Goal: Find specific page/section: Find specific page/section

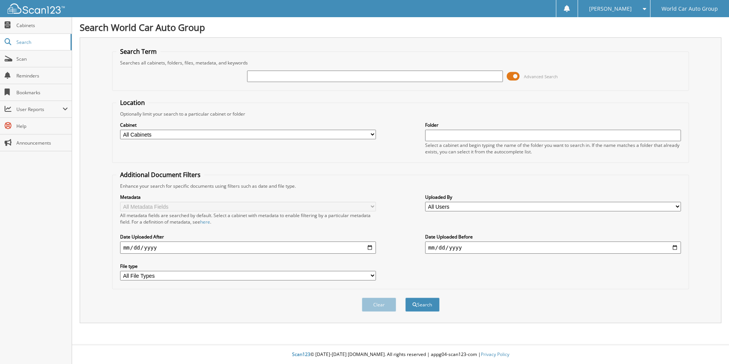
click at [281, 77] on input "text" at bounding box center [375, 76] width 256 height 11
type input "ANTOINETTE WOLFF"
click at [420, 305] on button "Search" at bounding box center [422, 304] width 34 height 14
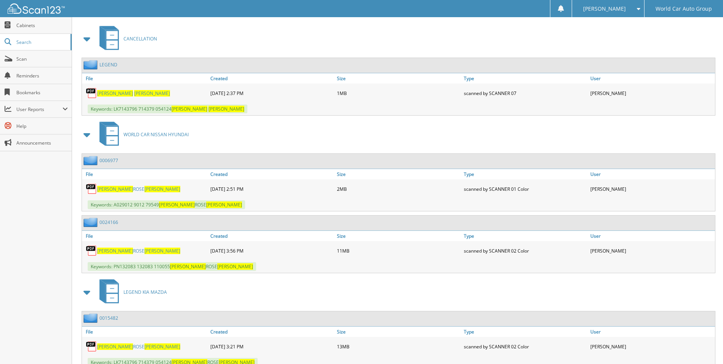
scroll to position [343, 0]
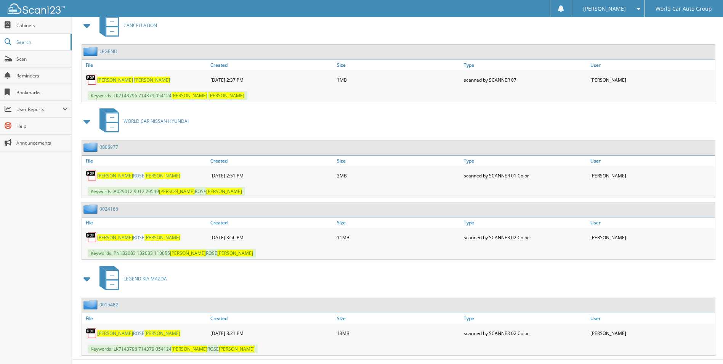
click at [115, 236] on span "ANTOINETTE" at bounding box center [115, 237] width 36 height 6
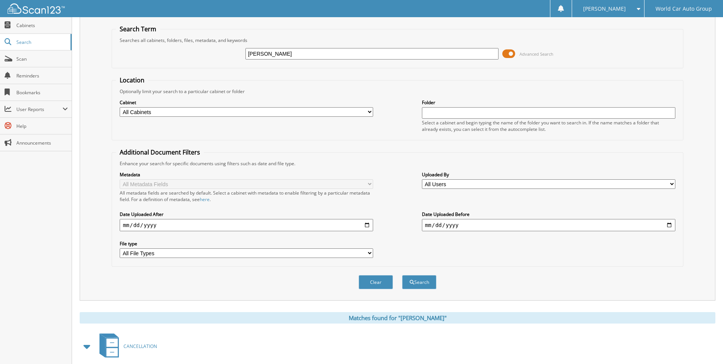
scroll to position [0, 0]
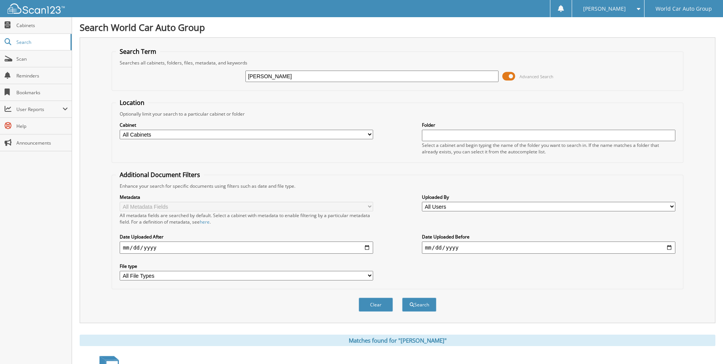
drag, startPoint x: 314, startPoint y: 76, endPoint x: 212, endPoint y: 70, distance: 102.4
click at [212, 70] on div "ANTOINETTE WOLFF Advanced Search" at bounding box center [397, 76] width 563 height 21
type input "772598"
click at [402, 297] on button "Search" at bounding box center [419, 304] width 34 height 14
drag, startPoint x: 276, startPoint y: 77, endPoint x: 213, endPoint y: 71, distance: 63.6
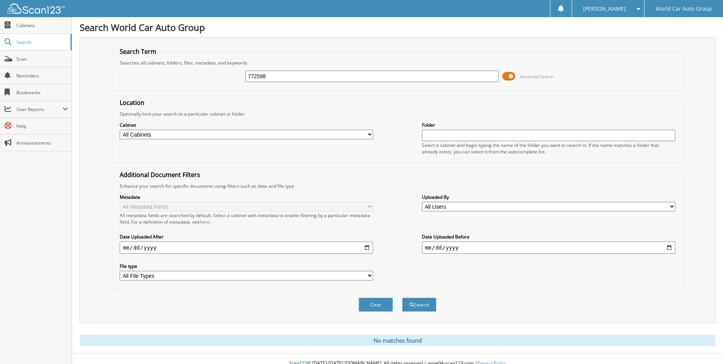
click at [213, 71] on div "772598 Advanced Search" at bounding box center [397, 76] width 563 height 21
type input "[PERSON_NAME] [PERSON_NAME]"
click at [419, 304] on button "Search" at bounding box center [419, 304] width 34 height 14
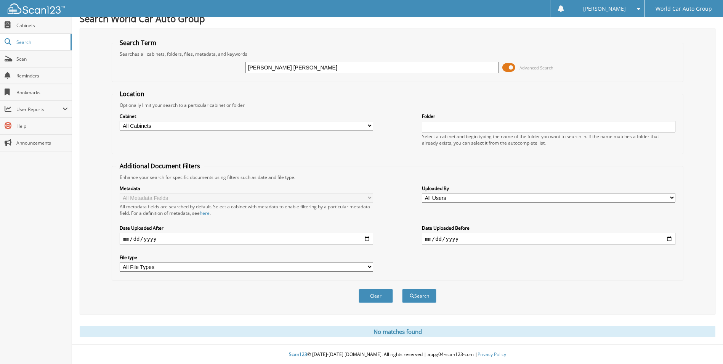
click at [370, 125] on select "All Cabinets CANCELLATION LEGEND KIA MAZDA REPAIR ORDERS WCNB SCANNER WHOLESALE…" at bounding box center [247, 126] width 254 height 10
select select "10808"
click at [120, 121] on select "All Cabinets CANCELLATION LEGEND KIA MAZDA REPAIR ORDERS WCNB SCANNER WHOLESALE…" at bounding box center [247, 126] width 254 height 10
click at [418, 295] on button "Search" at bounding box center [419, 296] width 34 height 14
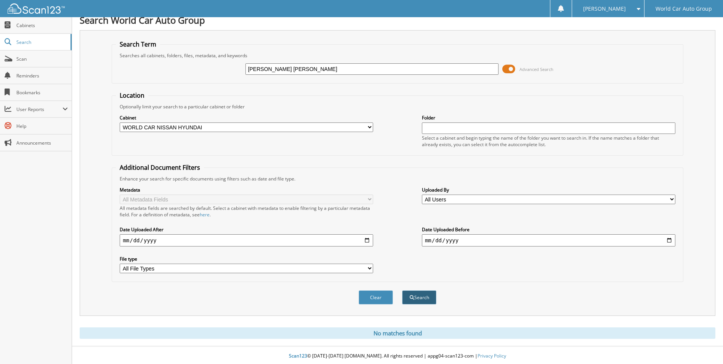
scroll to position [9, 0]
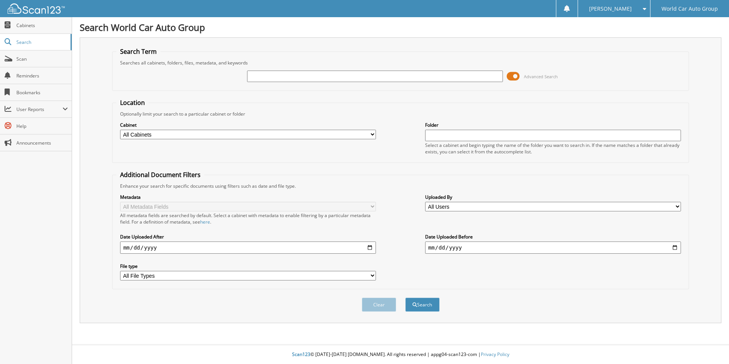
click at [282, 74] on input "text" at bounding box center [375, 76] width 256 height 11
type input "[PERSON_NAME]"
click at [422, 305] on button "Search" at bounding box center [422, 304] width 34 height 14
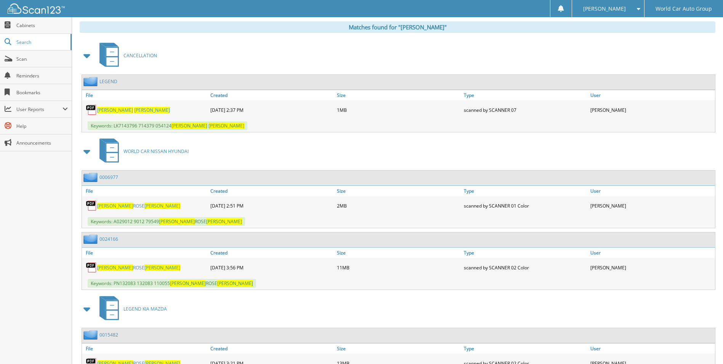
scroll to position [343, 0]
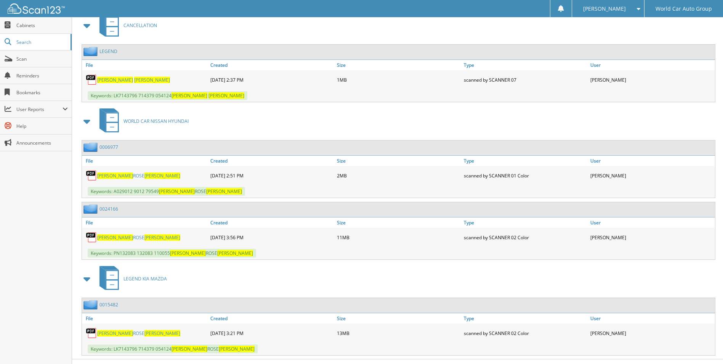
click at [130, 238] on link "[PERSON_NAME]" at bounding box center [138, 237] width 83 height 6
